Goal: Navigation & Orientation: Find specific page/section

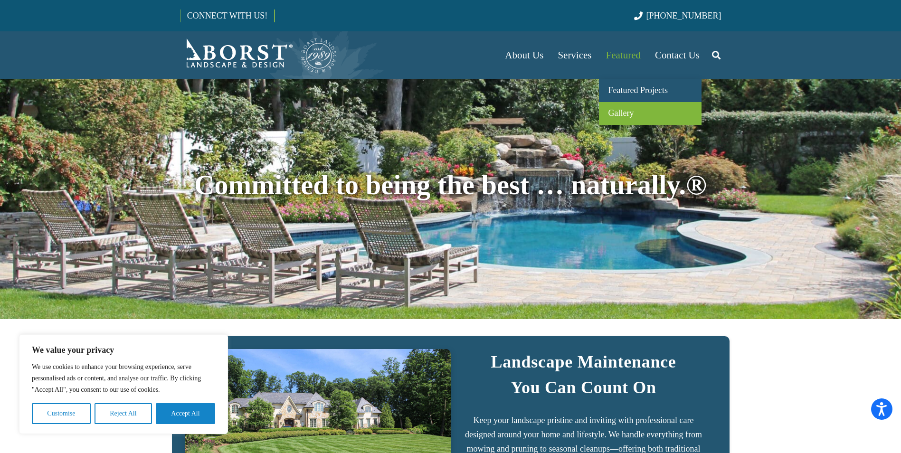
click at [615, 113] on span "Gallery" at bounding box center [622, 113] width 26 height 10
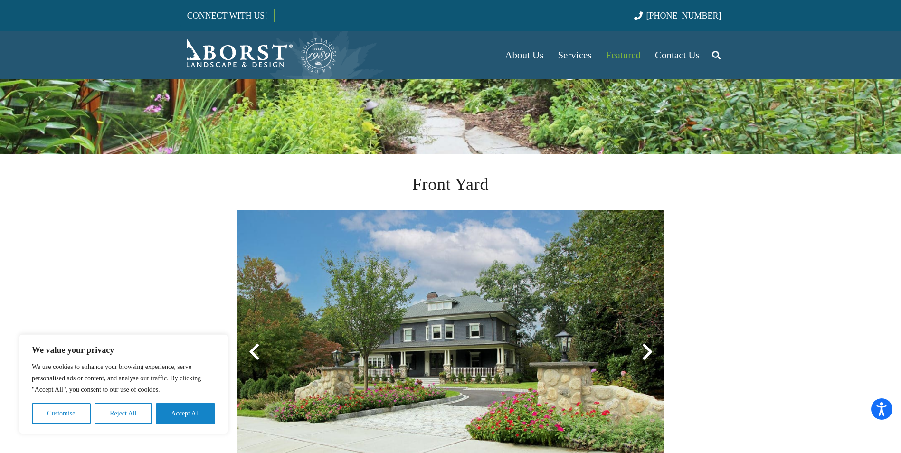
scroll to position [238, 0]
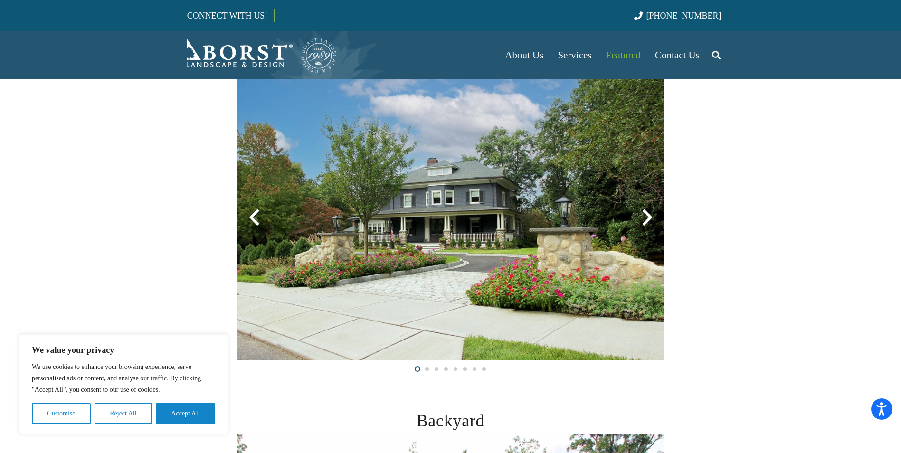
click at [638, 224] on div at bounding box center [648, 218] width 34 height 34
click at [649, 219] on div at bounding box center [648, 218] width 34 height 34
click at [174, 419] on button "Accept All" at bounding box center [185, 413] width 59 height 21
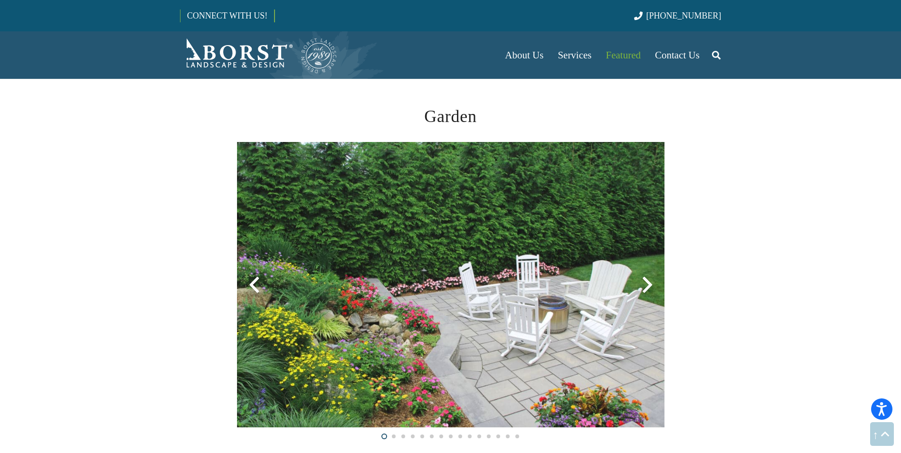
scroll to position [1283, 0]
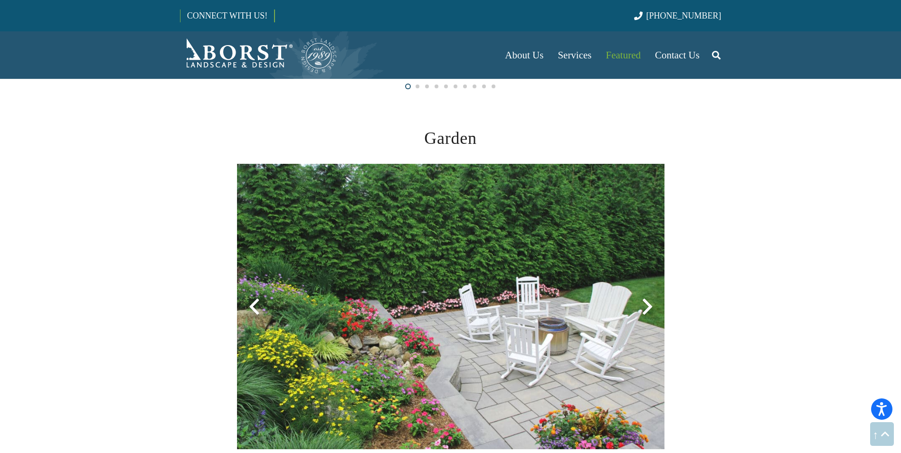
click at [649, 301] on div at bounding box center [648, 307] width 34 height 34
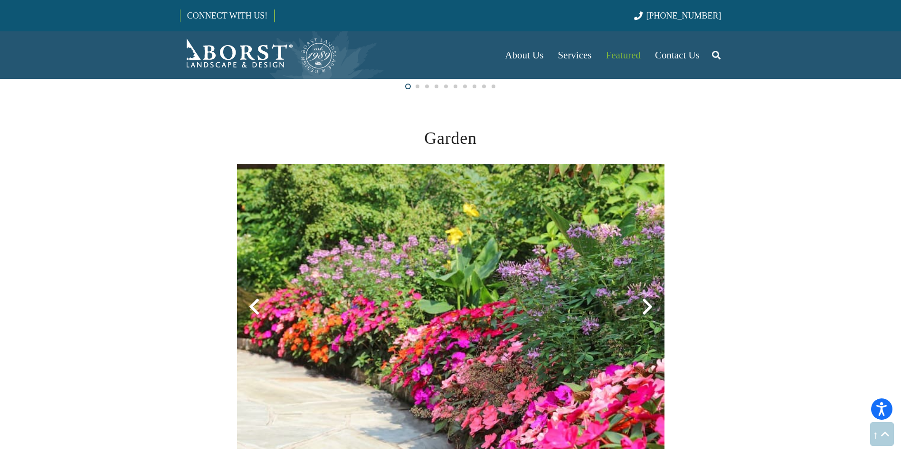
click at [647, 307] on div at bounding box center [648, 307] width 34 height 34
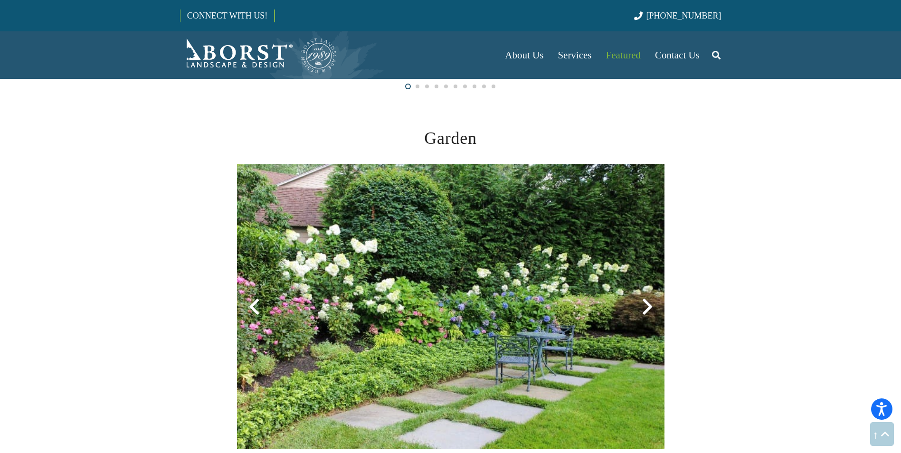
click at [646, 306] on div at bounding box center [648, 307] width 34 height 34
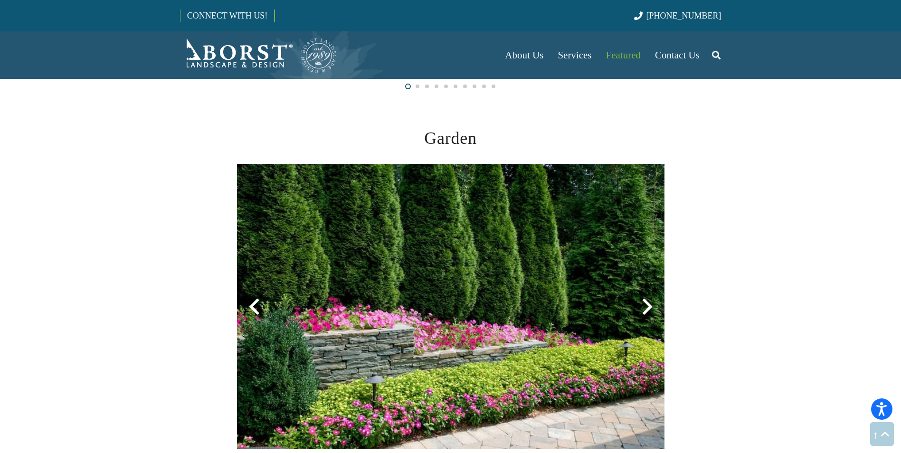
click at [646, 306] on div at bounding box center [648, 307] width 34 height 34
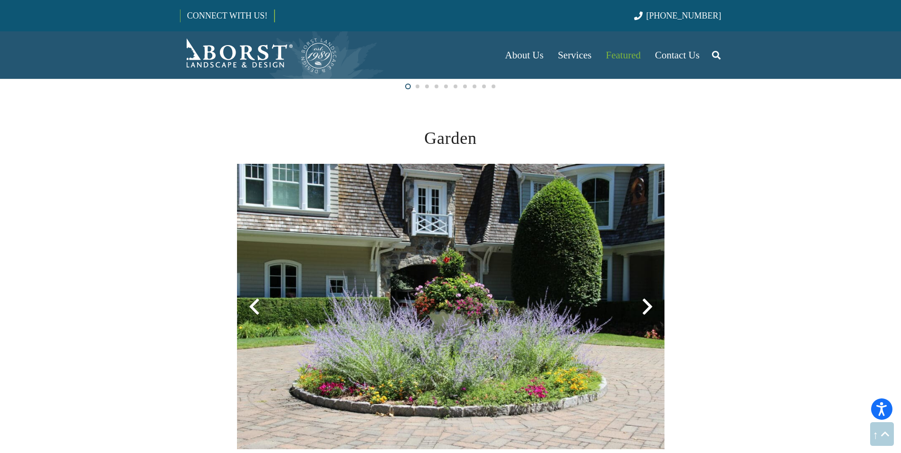
click at [646, 306] on div at bounding box center [648, 307] width 34 height 34
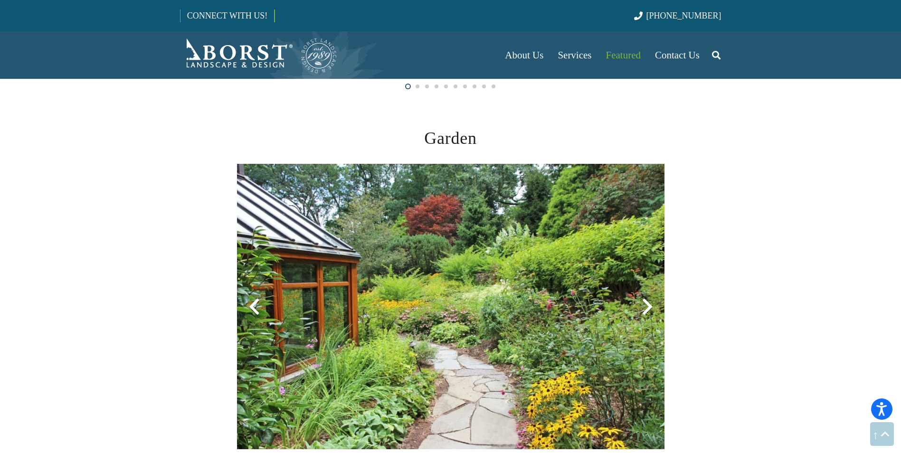
click at [646, 306] on div at bounding box center [648, 307] width 34 height 34
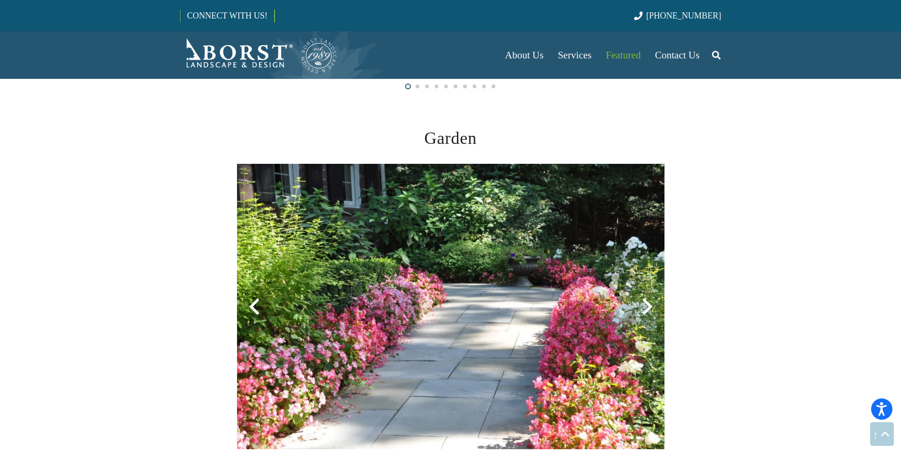
click at [646, 306] on div at bounding box center [648, 307] width 34 height 34
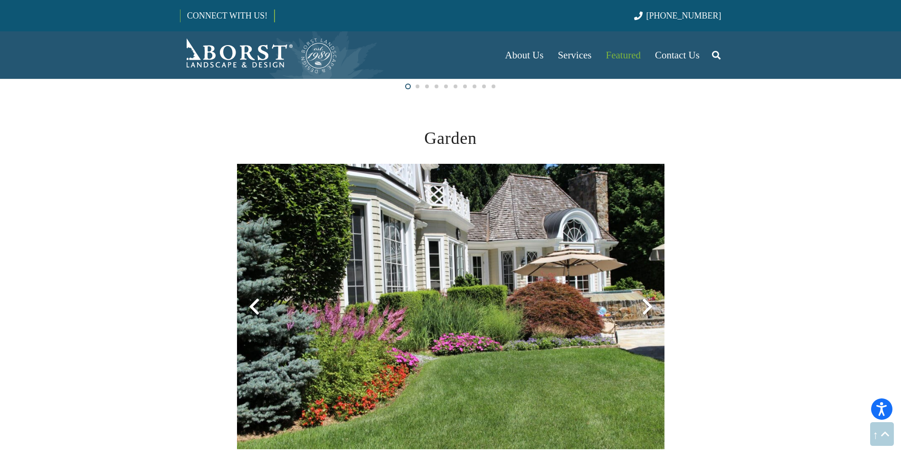
click at [646, 306] on div at bounding box center [648, 307] width 34 height 34
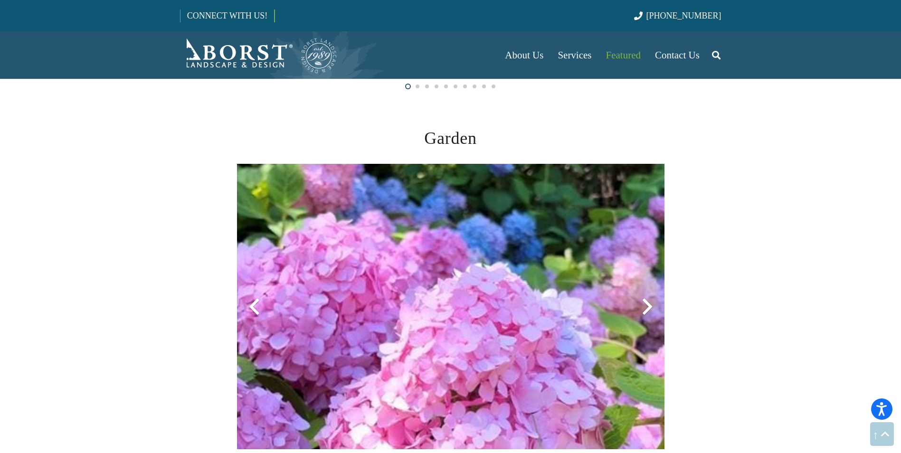
click at [646, 306] on div at bounding box center [648, 307] width 34 height 34
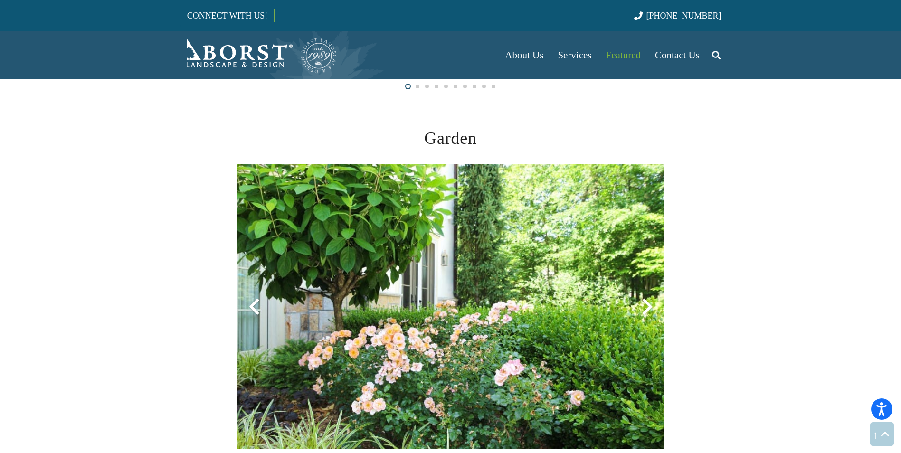
click at [646, 306] on div at bounding box center [648, 307] width 34 height 34
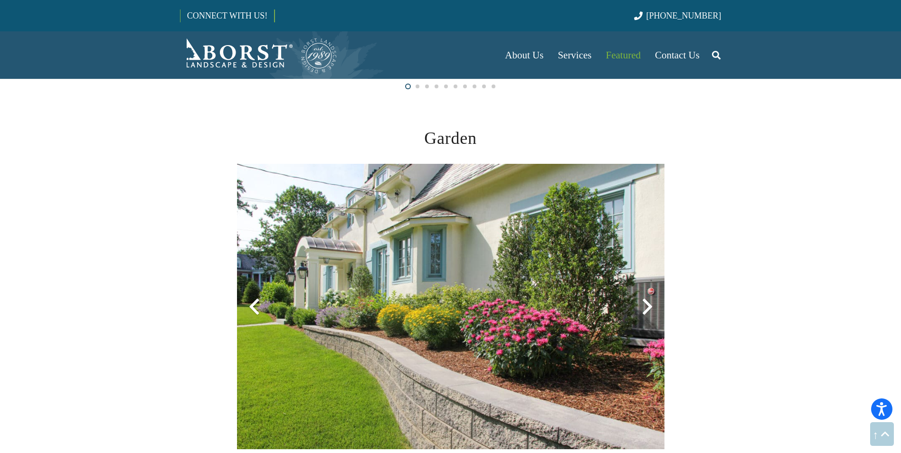
click at [646, 306] on div at bounding box center [648, 307] width 34 height 34
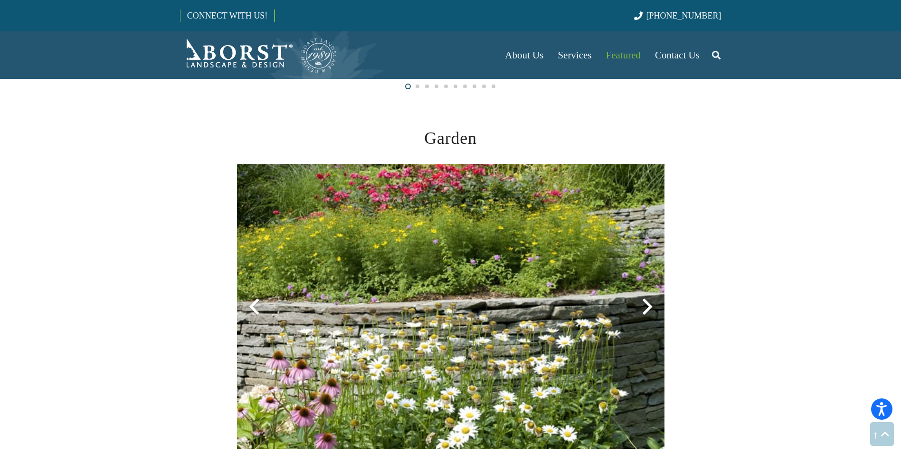
click at [646, 306] on div at bounding box center [648, 307] width 34 height 34
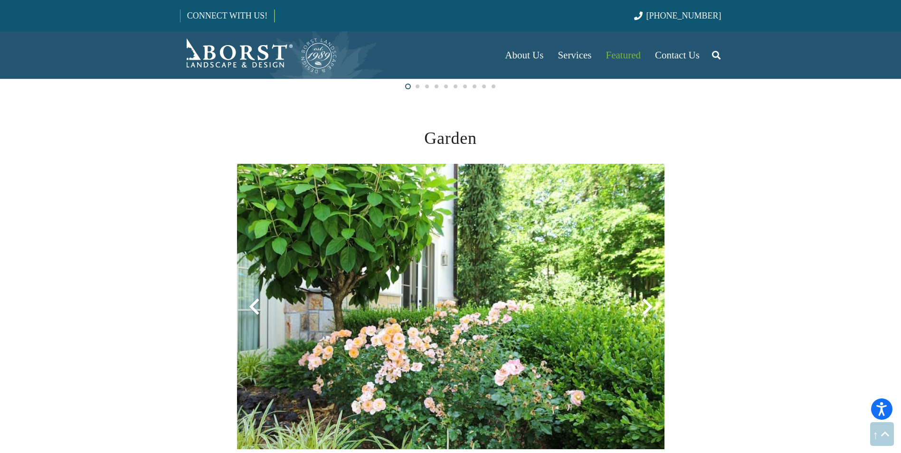
click at [646, 306] on div at bounding box center [648, 307] width 34 height 34
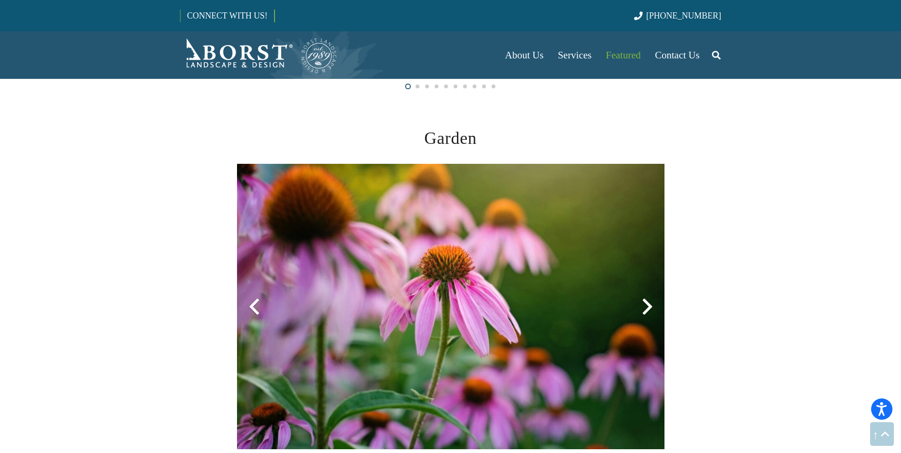
click at [646, 306] on div at bounding box center [648, 307] width 34 height 34
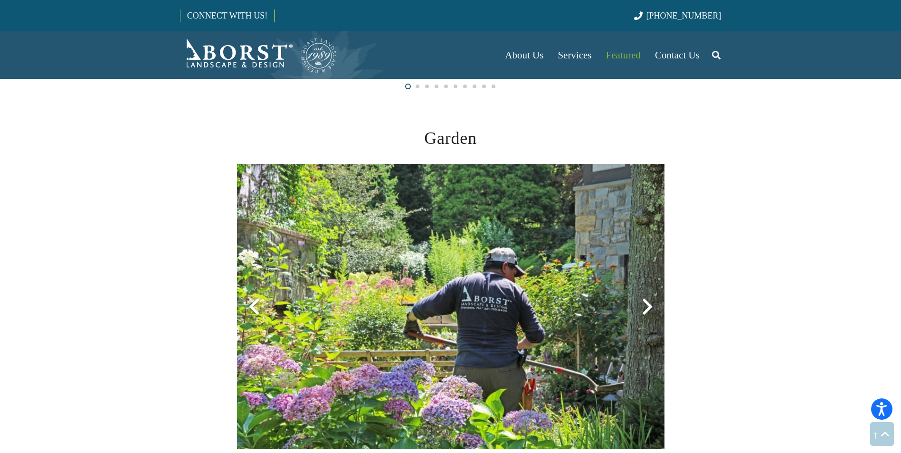
click at [646, 306] on div at bounding box center [648, 307] width 34 height 34
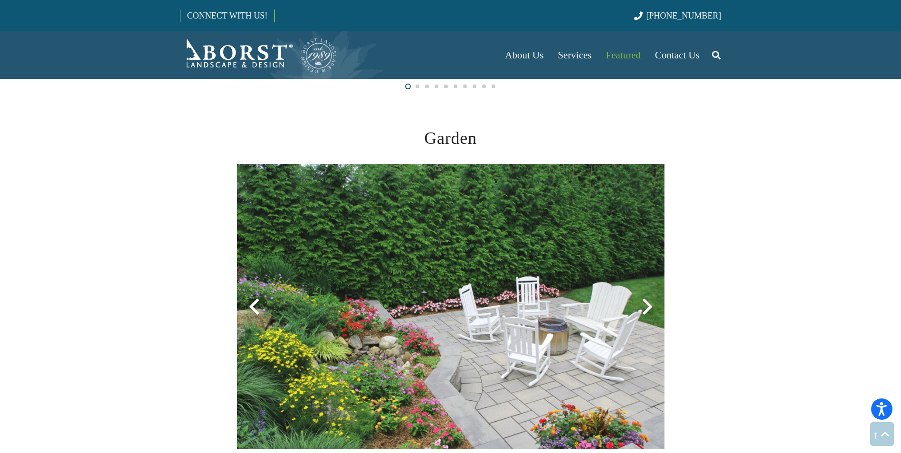
click at [646, 306] on div at bounding box center [648, 307] width 34 height 34
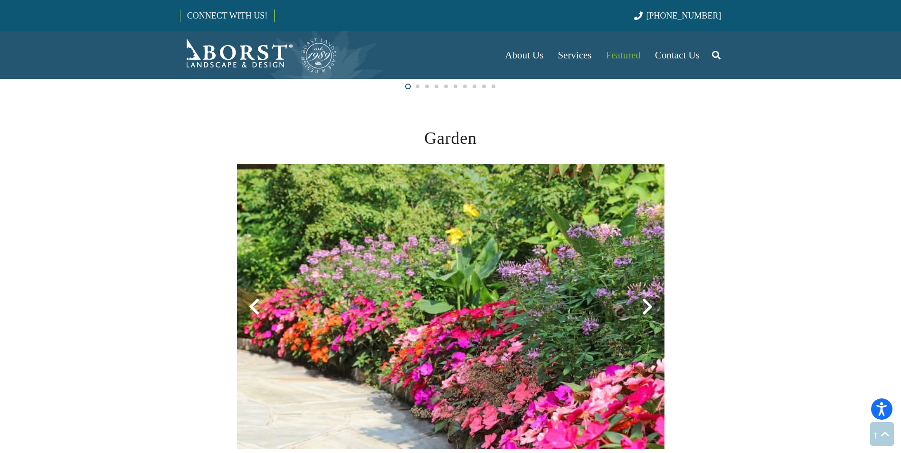
click at [646, 306] on div at bounding box center [648, 307] width 34 height 34
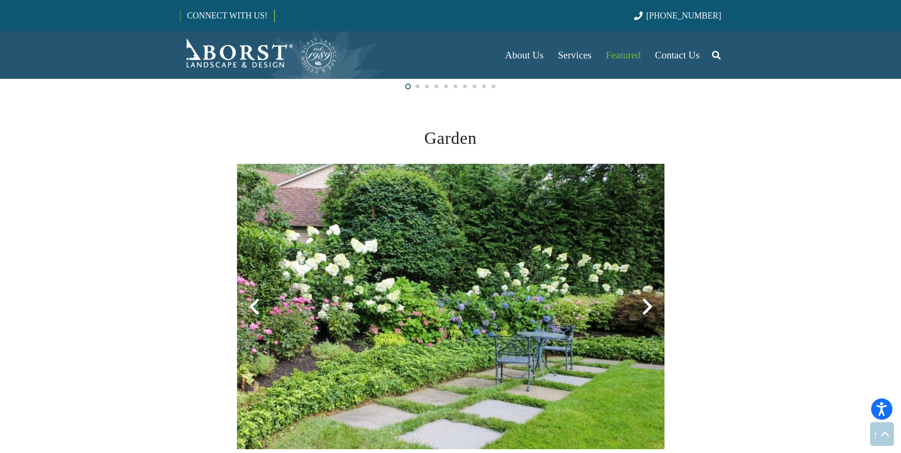
click at [646, 306] on div at bounding box center [648, 307] width 34 height 34
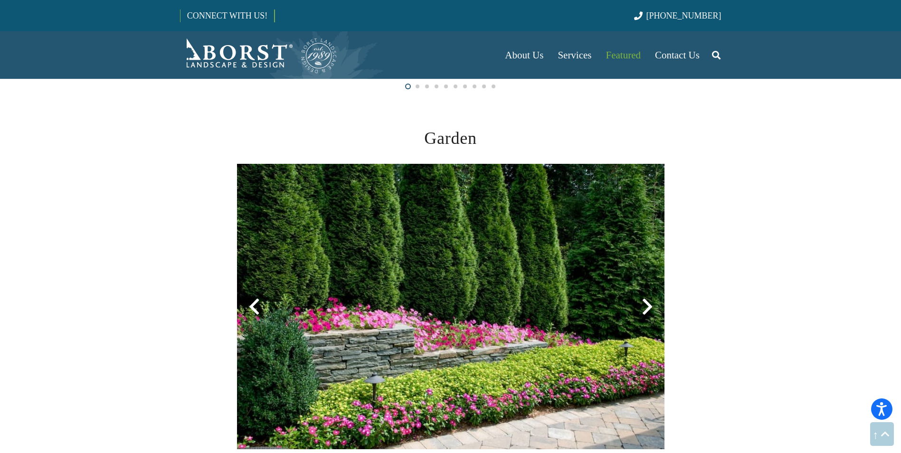
click at [646, 306] on div at bounding box center [648, 307] width 34 height 34
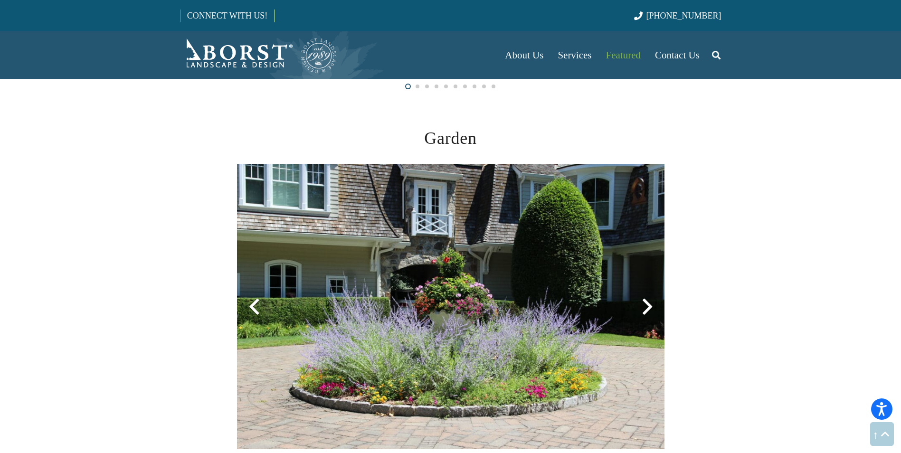
click at [646, 306] on div at bounding box center [648, 307] width 34 height 34
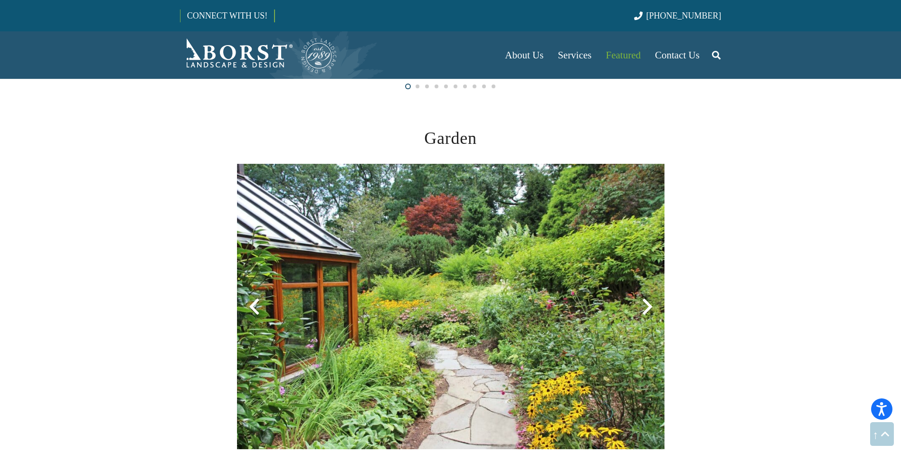
click at [646, 306] on div at bounding box center [648, 307] width 34 height 34
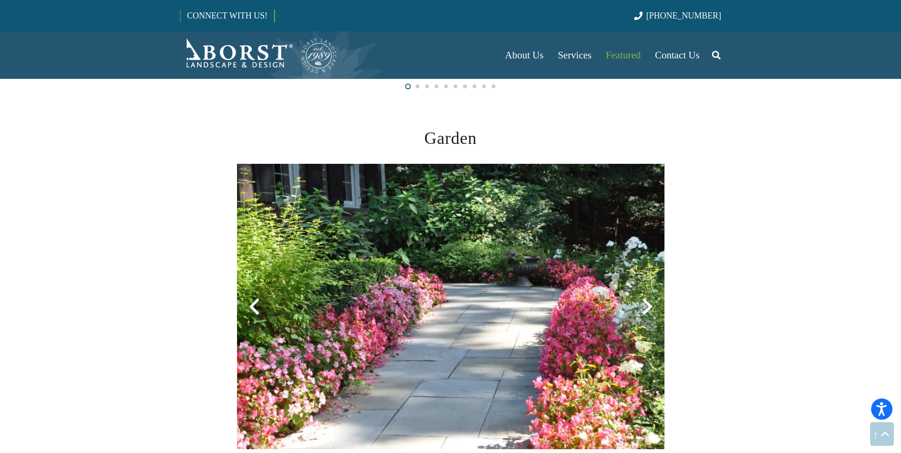
click at [646, 306] on div at bounding box center [648, 307] width 34 height 34
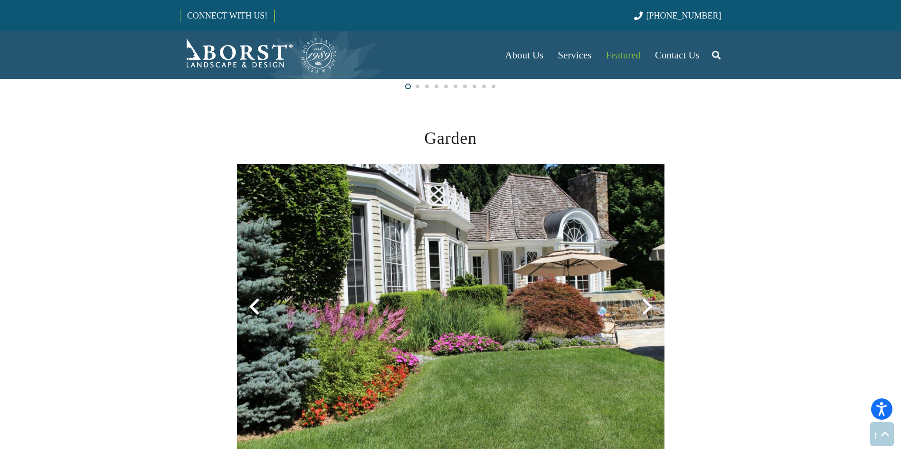
click at [646, 306] on div at bounding box center [648, 307] width 34 height 34
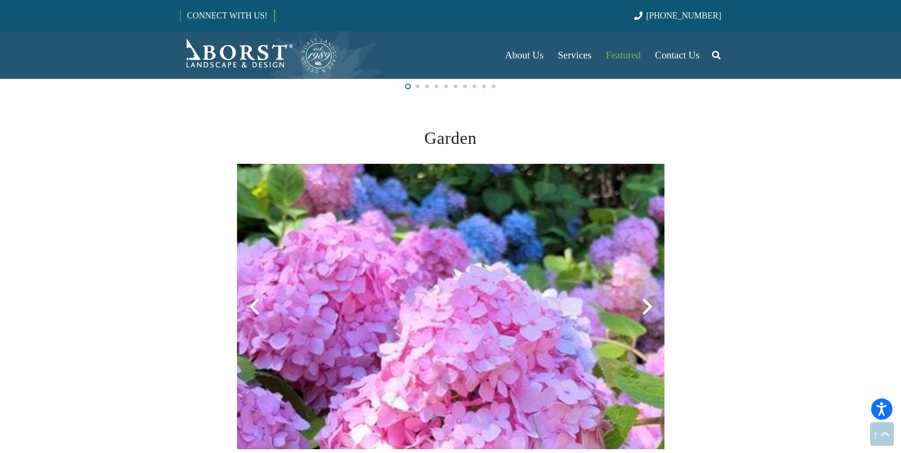
click at [646, 306] on div at bounding box center [648, 307] width 34 height 34
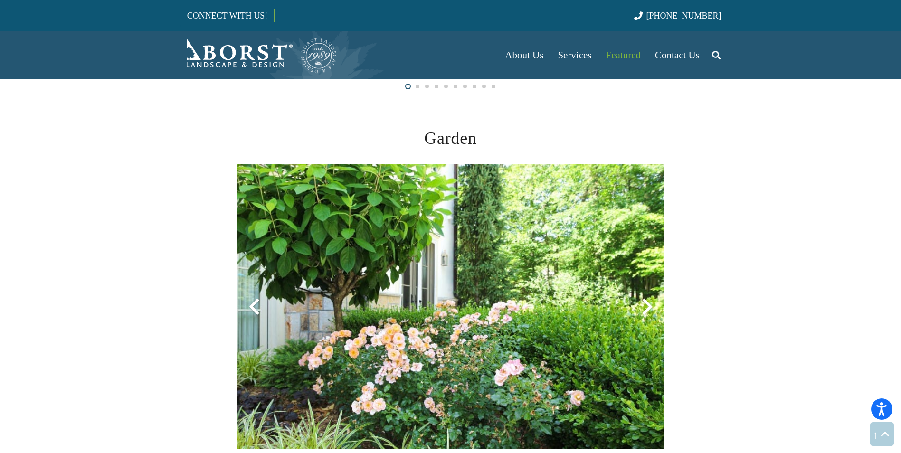
click at [646, 306] on div at bounding box center [648, 307] width 34 height 34
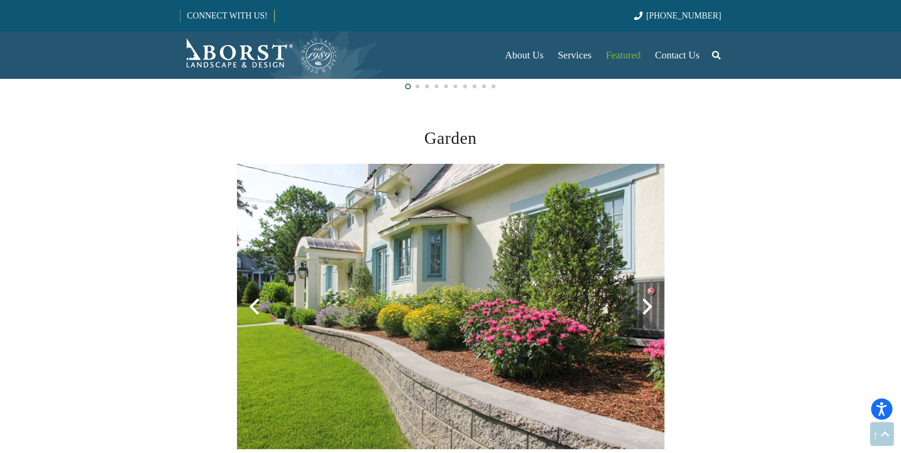
click at [646, 306] on div at bounding box center [648, 307] width 34 height 34
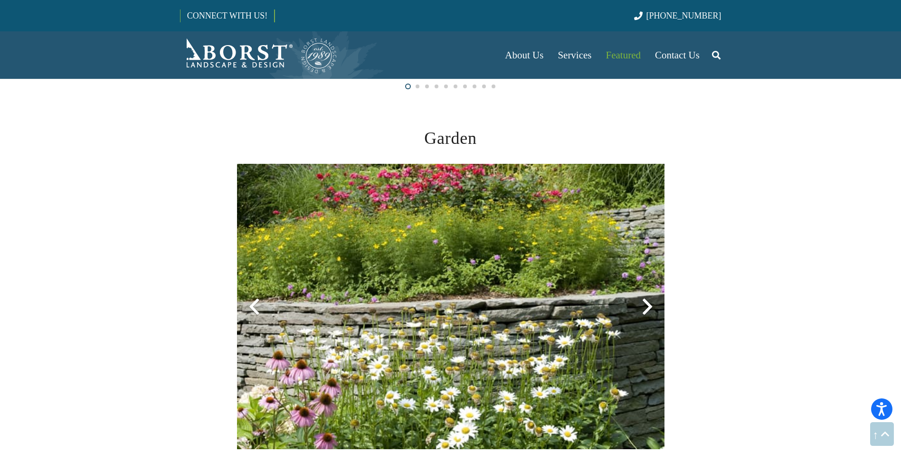
click at [646, 306] on div at bounding box center [648, 307] width 34 height 34
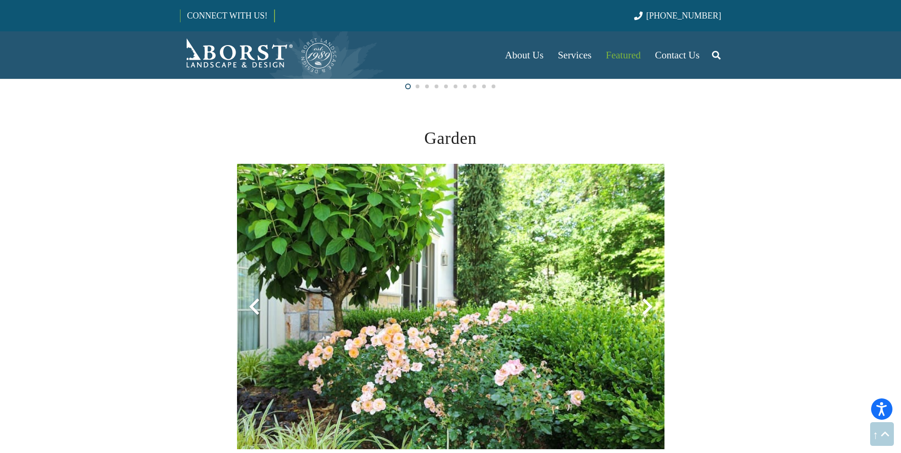
click at [646, 306] on div at bounding box center [648, 307] width 34 height 34
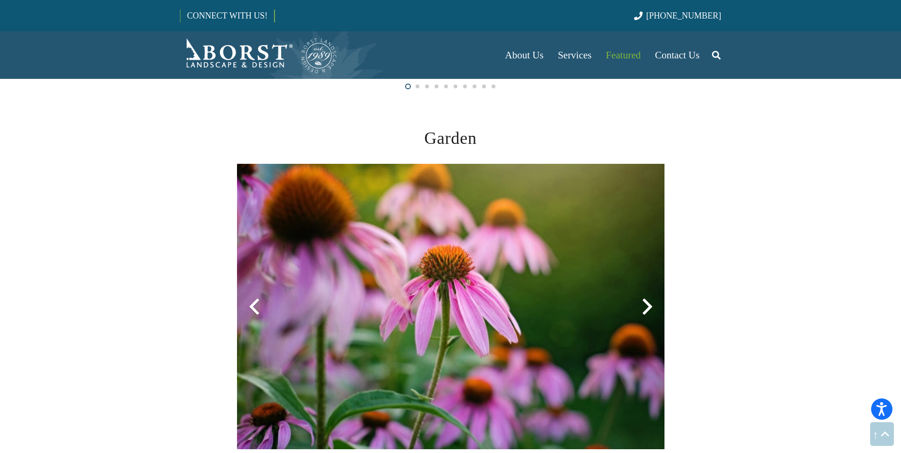
click at [646, 306] on div at bounding box center [648, 307] width 34 height 34
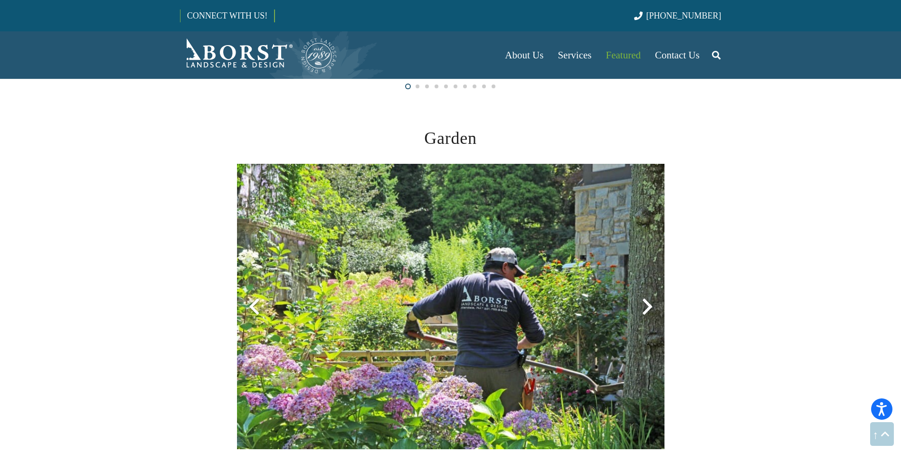
click at [646, 306] on div at bounding box center [648, 307] width 34 height 34
